Goal: Find specific page/section: Find specific page/section

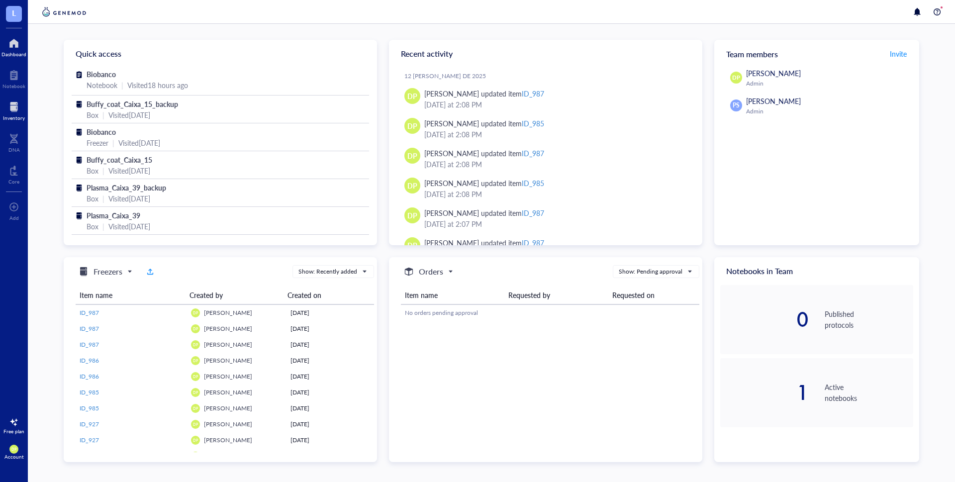
click at [9, 111] on div at bounding box center [14, 107] width 22 height 16
